Goal: Consume media (video, audio)

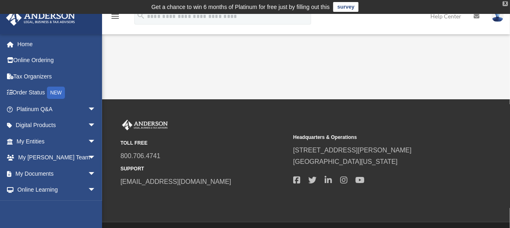
click at [504, 3] on div "X" at bounding box center [505, 3] width 5 height 5
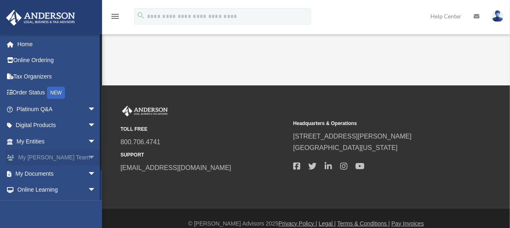
click at [88, 158] on span "arrow_drop_down" at bounding box center [96, 157] width 16 height 17
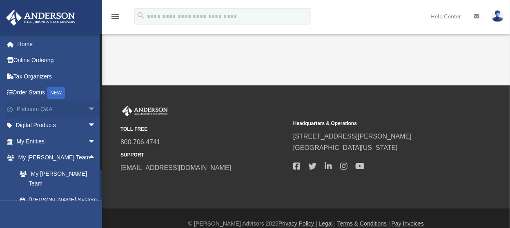
click at [88, 107] on span "arrow_drop_down" at bounding box center [96, 109] width 16 height 17
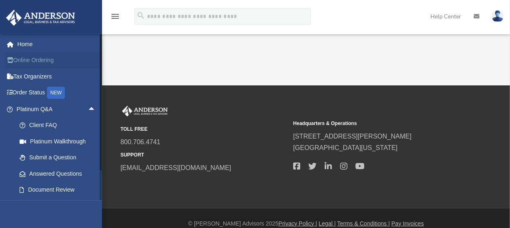
click at [34, 60] on link "Online Ordering" at bounding box center [57, 60] width 102 height 16
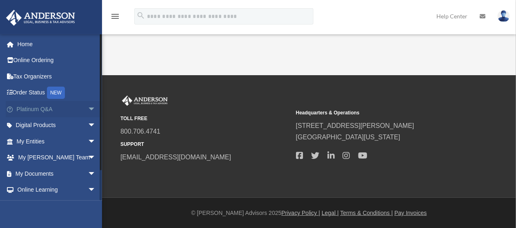
click at [88, 107] on span "arrow_drop_down" at bounding box center [96, 109] width 16 height 17
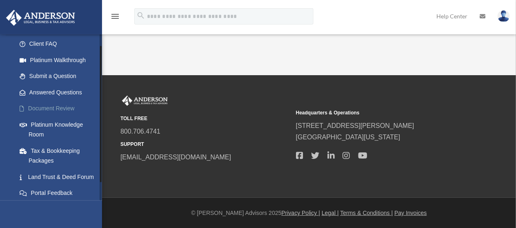
scroll to position [82, 0]
click at [67, 124] on link "Platinum Knowledge Room" at bounding box center [59, 129] width 97 height 26
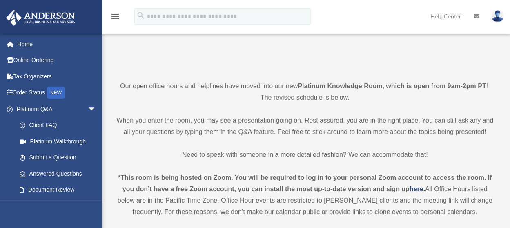
scroll to position [163, 0]
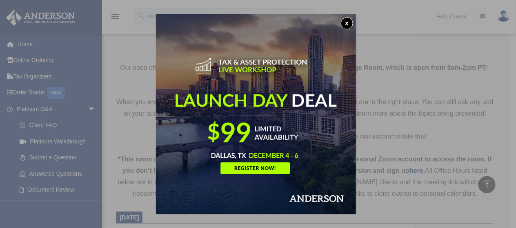
click at [351, 23] on button "x" at bounding box center [347, 23] width 12 height 12
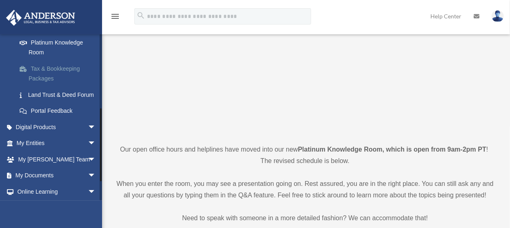
scroll to position [206, 0]
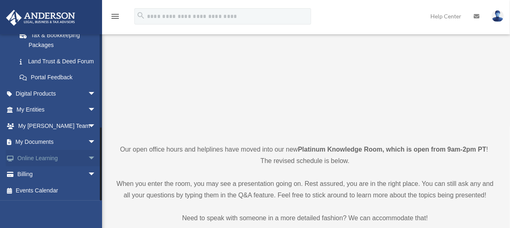
click at [88, 157] on span "arrow_drop_down" at bounding box center [96, 158] width 16 height 17
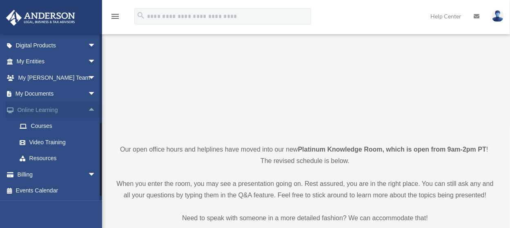
scroll to position [254, 0]
click at [43, 143] on link "Video Training" at bounding box center [59, 142] width 97 height 16
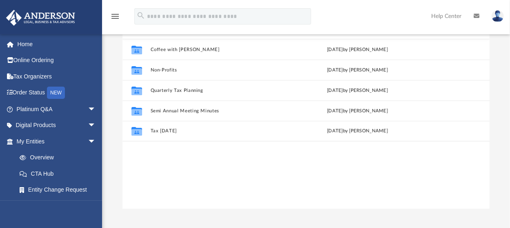
scroll to position [82, 0]
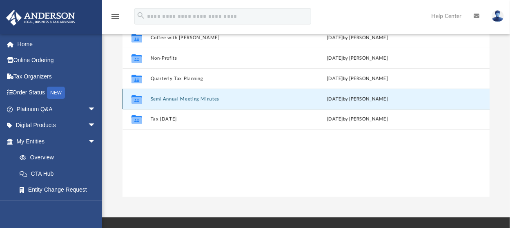
click at [194, 101] on button "Semi Annual Meeting Minutes" at bounding box center [218, 98] width 136 height 5
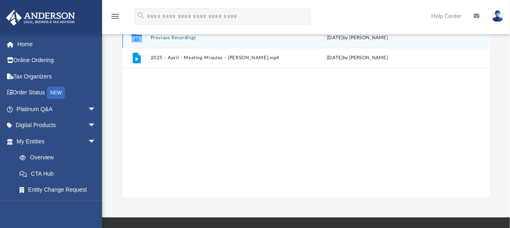
scroll to position [41, 0]
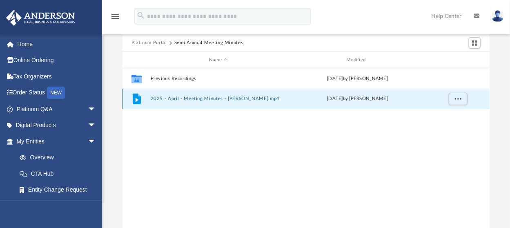
click at [195, 98] on button "2025 - April - Meeting Minutes - EJ McCaffrey.mp4" at bounding box center [218, 98] width 136 height 5
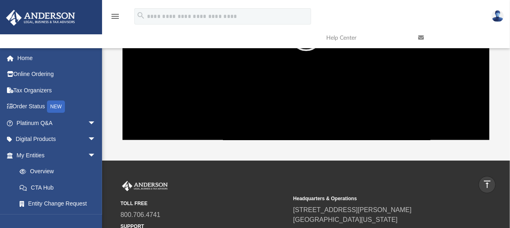
scroll to position [53, 0]
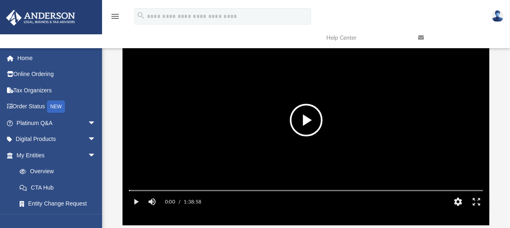
click at [317, 118] on button "File preview" at bounding box center [306, 120] width 33 height 33
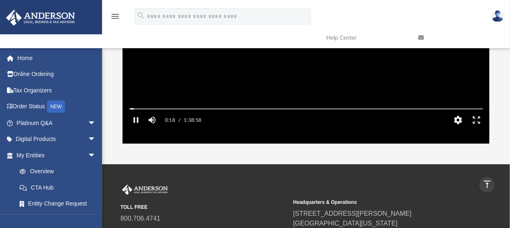
click at [456, 128] on button "HD" at bounding box center [458, 120] width 18 height 16
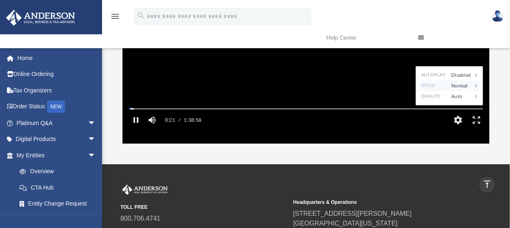
click at [475, 89] on icon "File preview" at bounding box center [475, 85] width 7 height 7
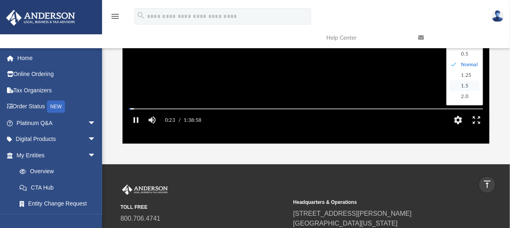
click at [470, 91] on div "1.5" at bounding box center [468, 85] width 22 height 11
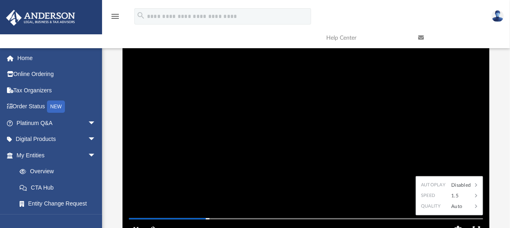
scroll to position [12, 0]
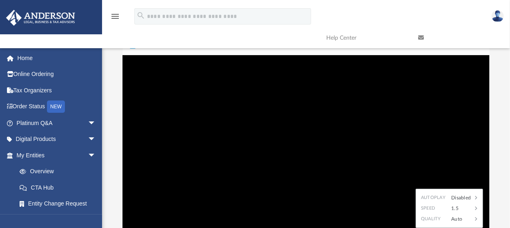
click at [335, 132] on video "File preview" at bounding box center [305, 161] width 367 height 184
